Goal: Transaction & Acquisition: Purchase product/service

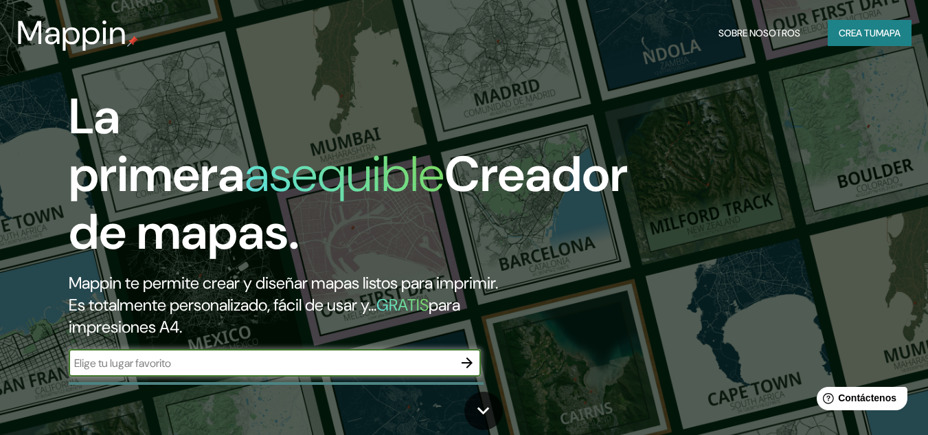
click at [841, 33] on font "Crea tu" at bounding box center [857, 33] width 37 height 12
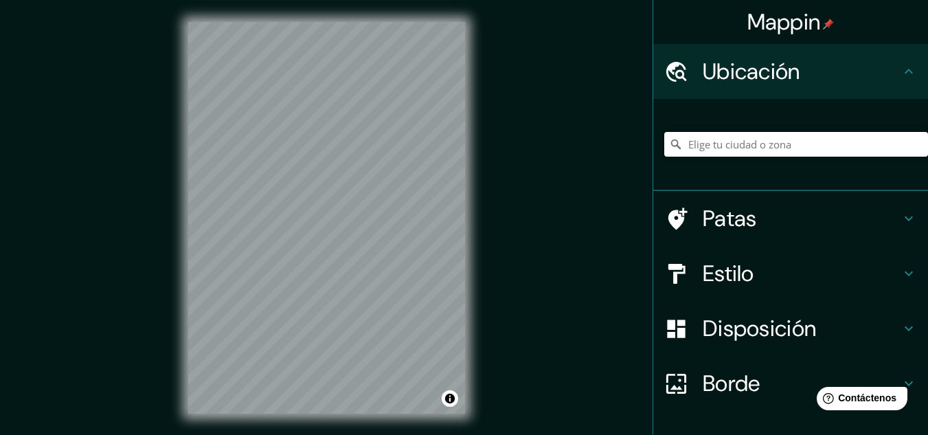
click at [784, 143] on input "Elige tu ciudad o zona" at bounding box center [796, 144] width 264 height 25
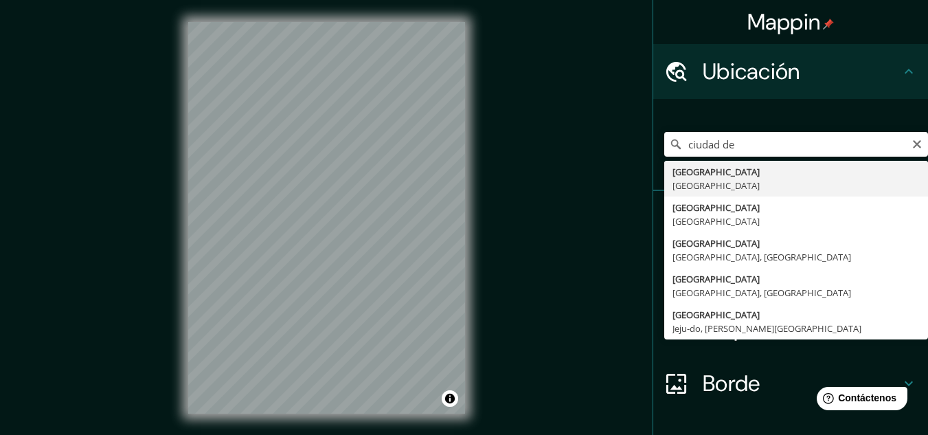
type input "[GEOGRAPHIC_DATA], [GEOGRAPHIC_DATA]"
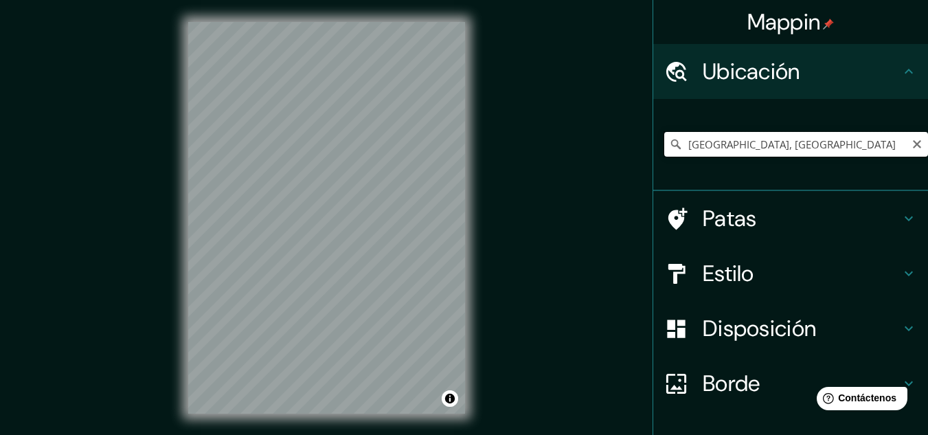
click at [819, 148] on input "[GEOGRAPHIC_DATA], [GEOGRAPHIC_DATA]" at bounding box center [796, 144] width 264 height 25
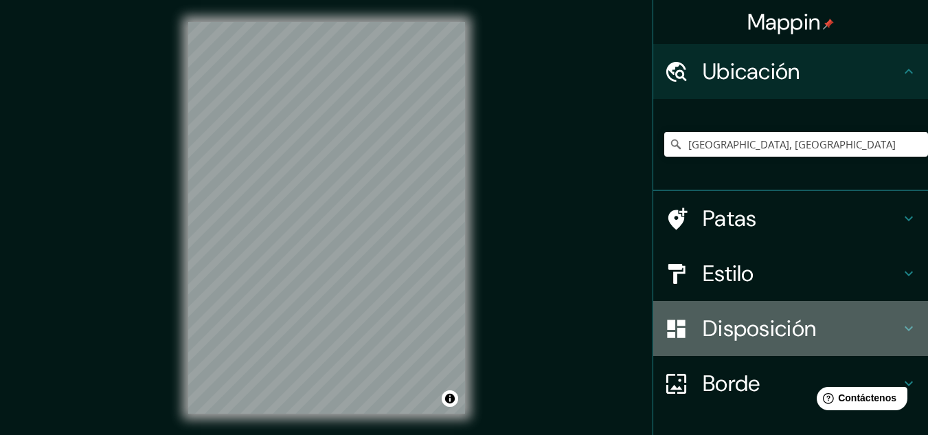
click at [774, 332] on font "Disposición" at bounding box center [759, 328] width 113 height 29
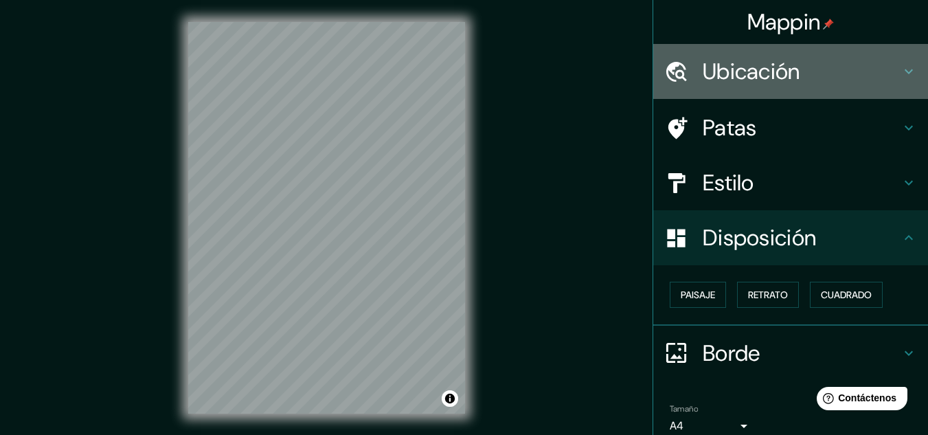
click at [762, 91] on div "Ubicación" at bounding box center [790, 71] width 275 height 55
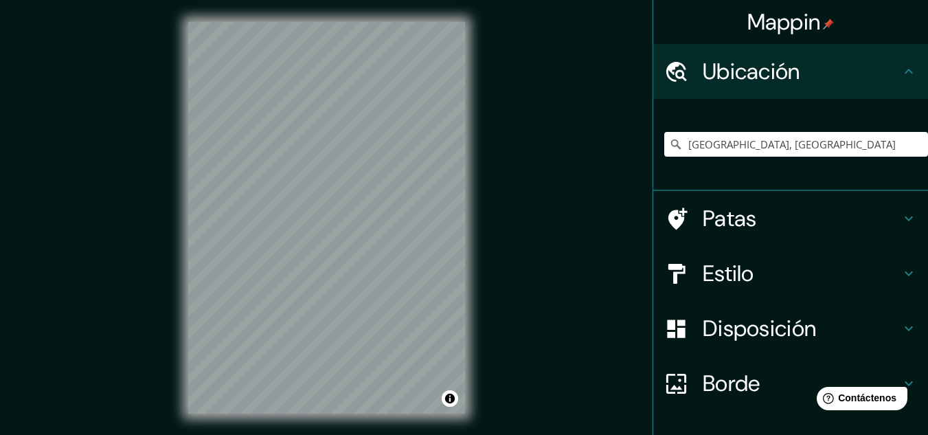
click at [743, 261] on font "Estilo" at bounding box center [729, 273] width 52 height 29
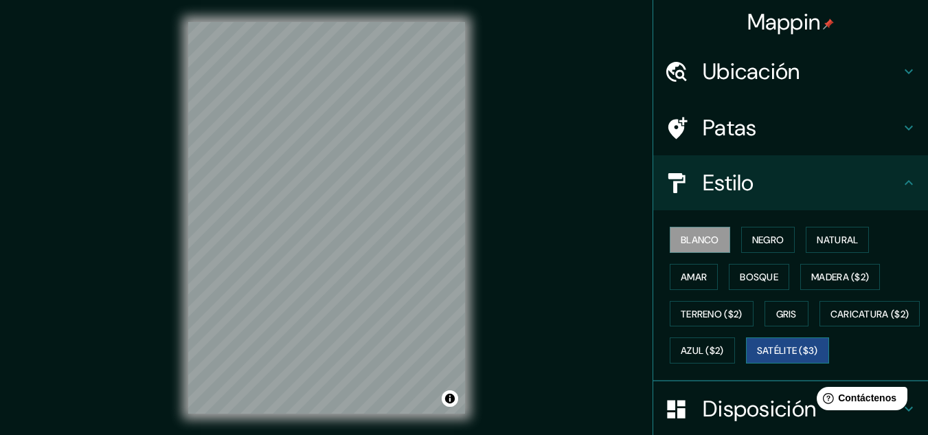
click at [757, 359] on font "Satélite ($3)" at bounding box center [787, 350] width 61 height 18
click at [773, 253] on div "Blanco Negro Natural Amar Bosque Madera ($2) Terreno ($2) Gris Caricatura ($2) …" at bounding box center [796, 295] width 264 height 148
click at [766, 239] on font "Negro" at bounding box center [768, 240] width 32 height 12
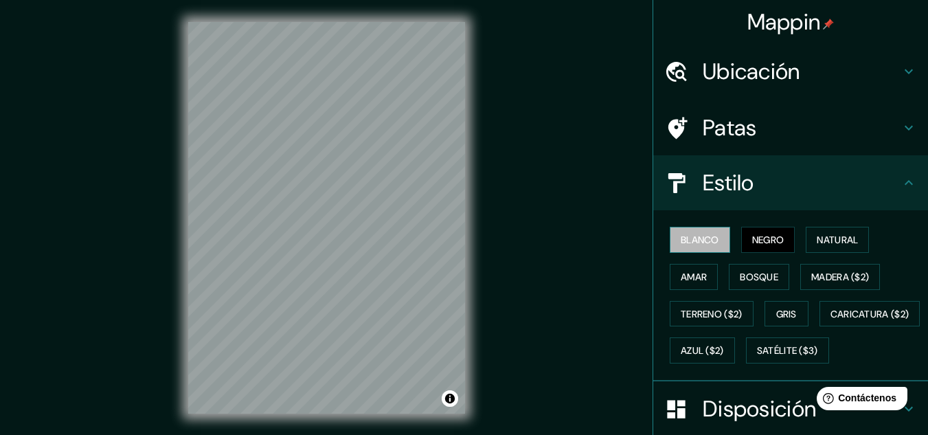
click at [683, 247] on font "Blanco" at bounding box center [700, 240] width 38 height 18
click at [758, 234] on font "Negro" at bounding box center [768, 240] width 32 height 12
click at [757, 357] on font "Satélite ($3)" at bounding box center [787, 351] width 61 height 12
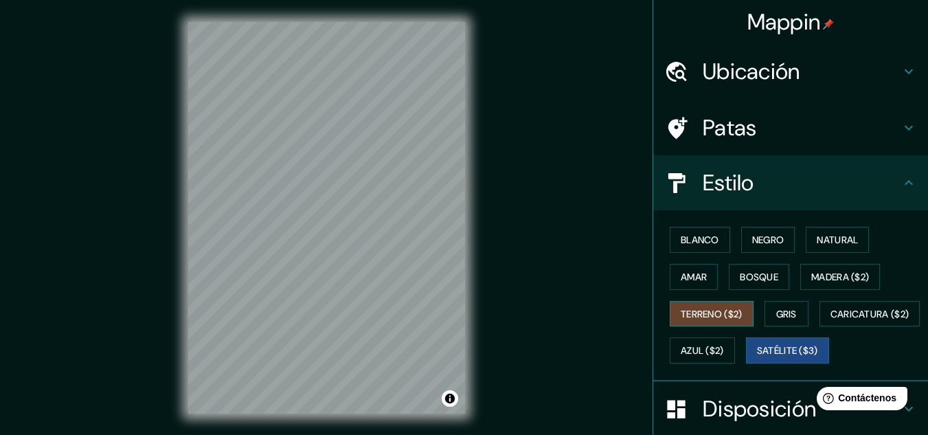
click at [734, 315] on font "Terreno ($2)" at bounding box center [712, 314] width 62 height 12
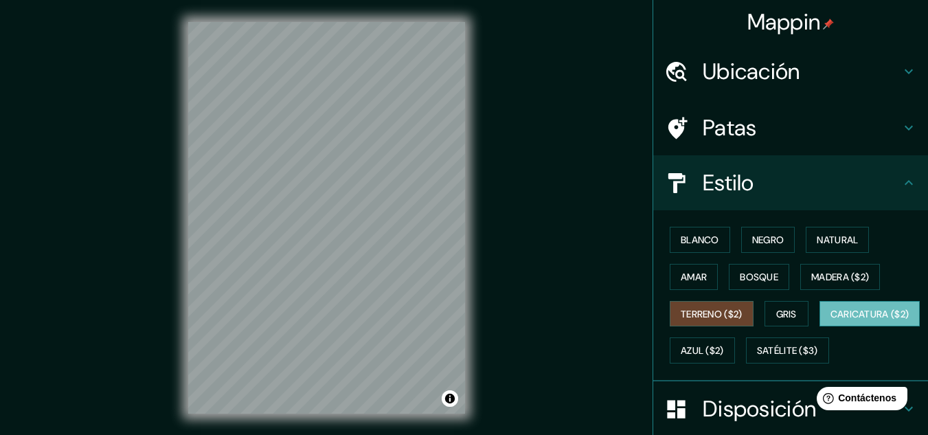
click at [830, 320] on font "Caricatura ($2)" at bounding box center [869, 314] width 79 height 12
click at [786, 320] on font "Gris" at bounding box center [786, 314] width 21 height 18
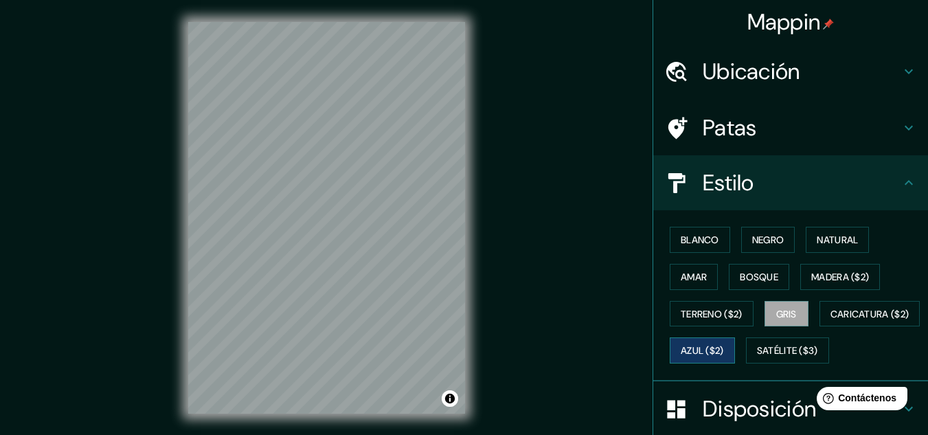
click at [724, 343] on font "Azul ($2)" at bounding box center [702, 350] width 43 height 18
click at [757, 357] on font "Satélite ($3)" at bounding box center [787, 351] width 61 height 12
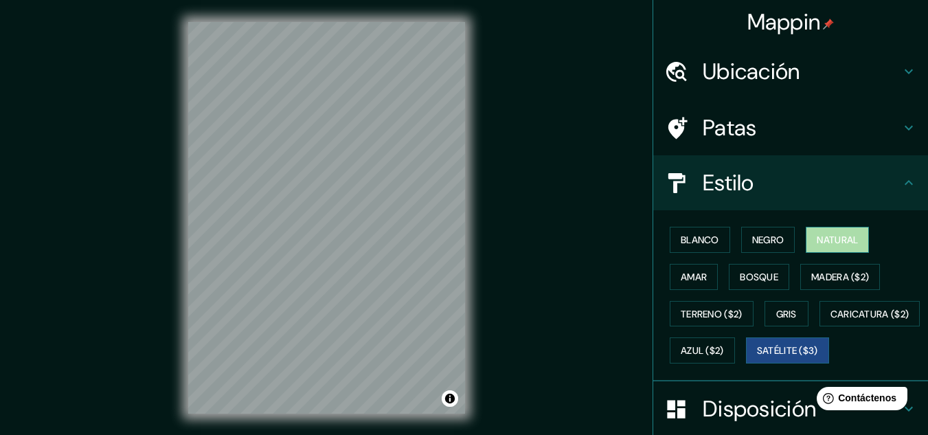
click at [826, 241] on font "Natural" at bounding box center [837, 240] width 41 height 12
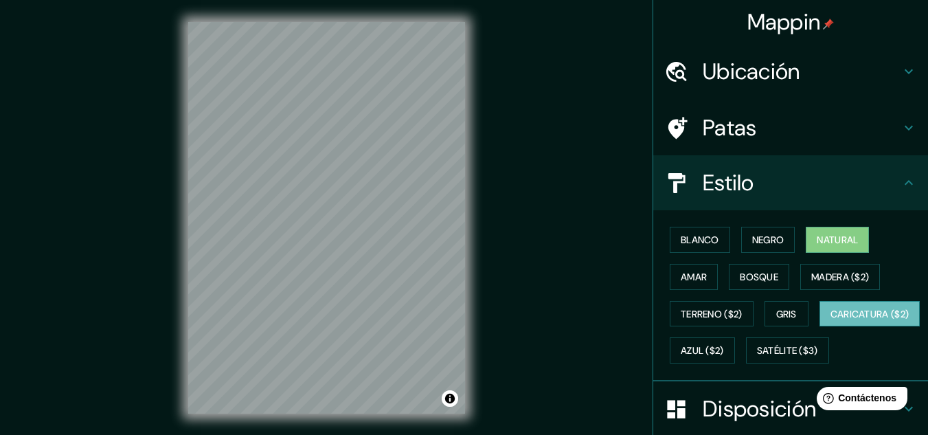
click at [830, 323] on font "Caricatura ($2)" at bounding box center [869, 314] width 79 height 18
